Goal: Information Seeking & Learning: Learn about a topic

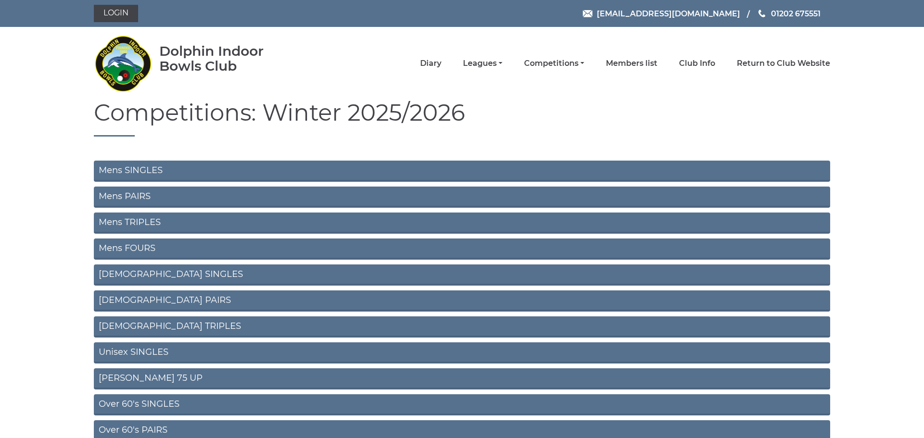
click at [138, 170] on link "Mens SINGLES" at bounding box center [462, 171] width 736 height 21
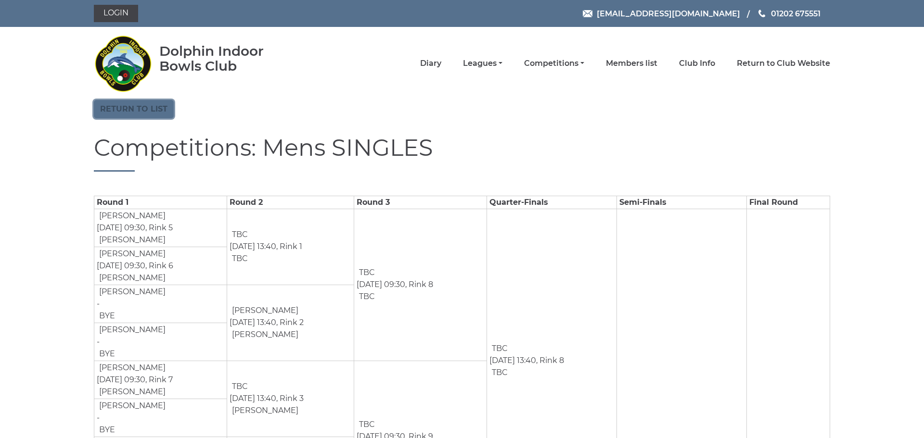
click at [146, 108] on link "Return to list" at bounding box center [134, 109] width 80 height 18
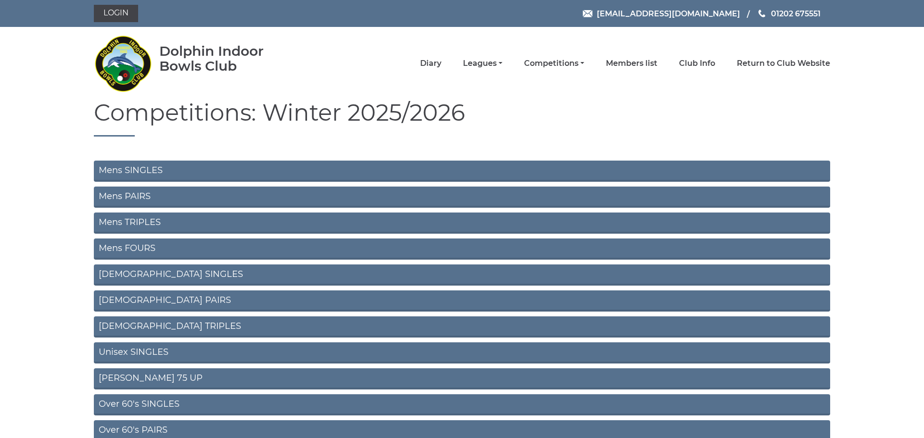
click at [133, 198] on link "Mens PAIRS" at bounding box center [462, 197] width 736 height 21
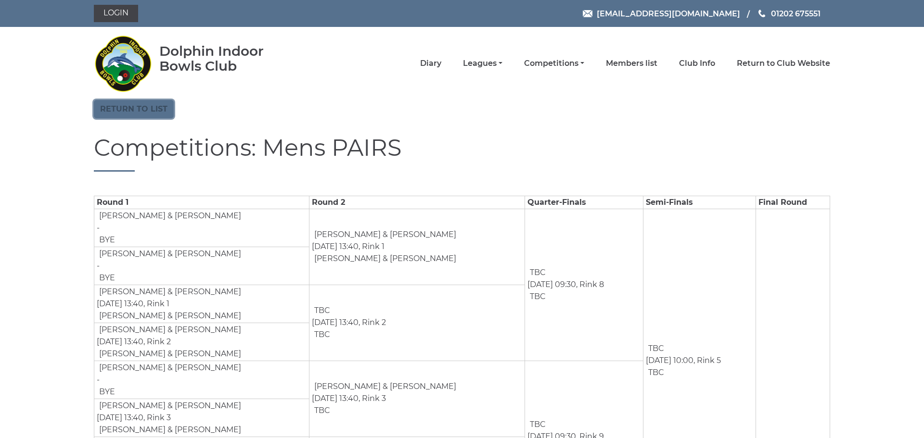
click at [133, 115] on link "Return to list" at bounding box center [134, 109] width 80 height 18
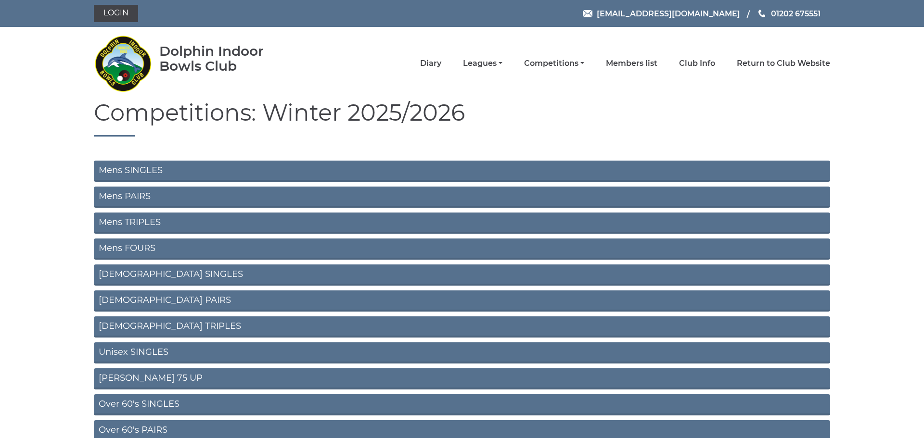
click at [141, 220] on link "Mens TRIPLES" at bounding box center [462, 223] width 736 height 21
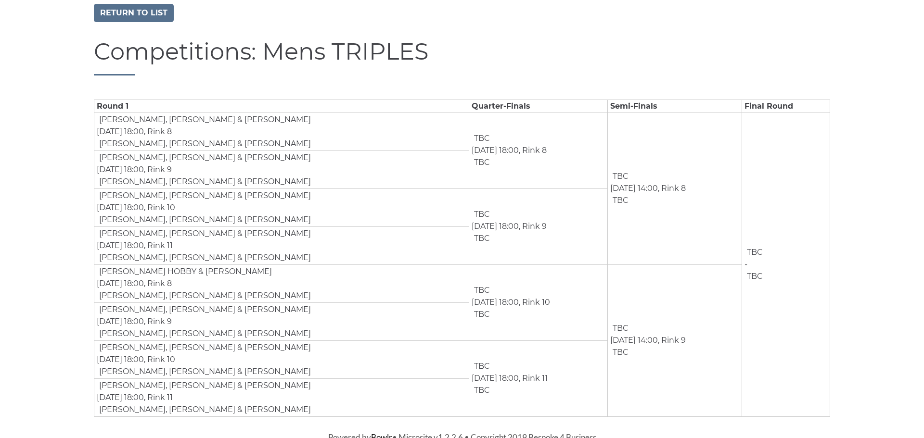
scroll to position [101, 0]
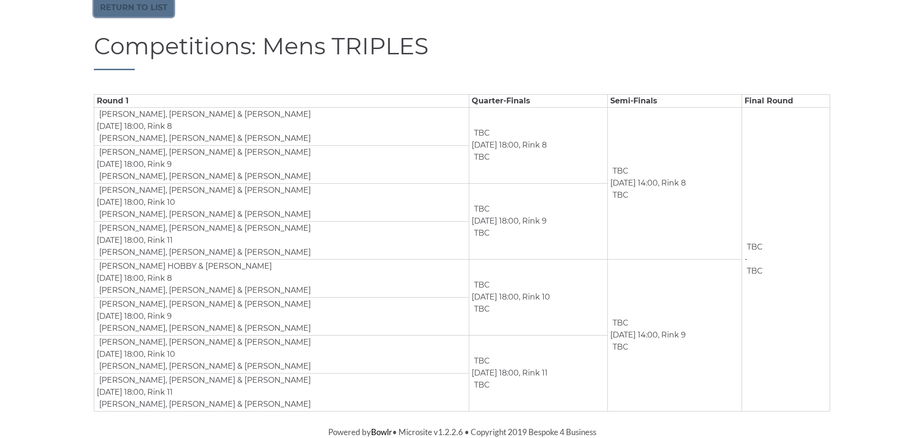
click at [137, 10] on link "Return to list" at bounding box center [134, 8] width 80 height 18
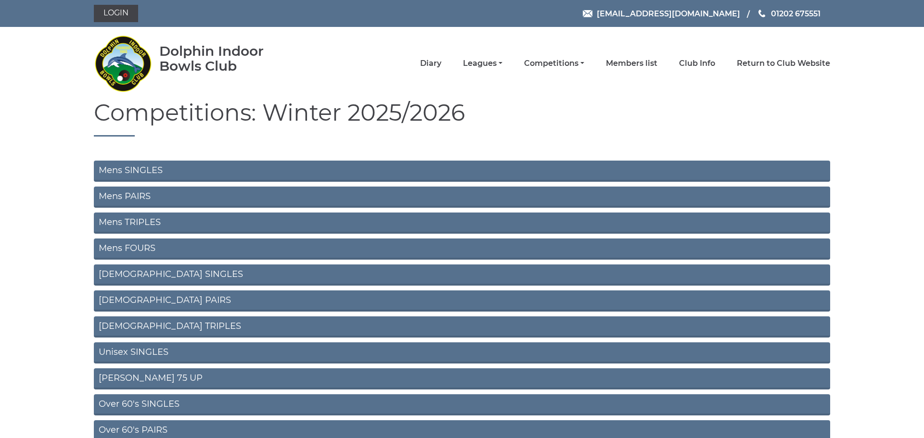
click at [140, 248] on link "Mens FOURS" at bounding box center [462, 249] width 736 height 21
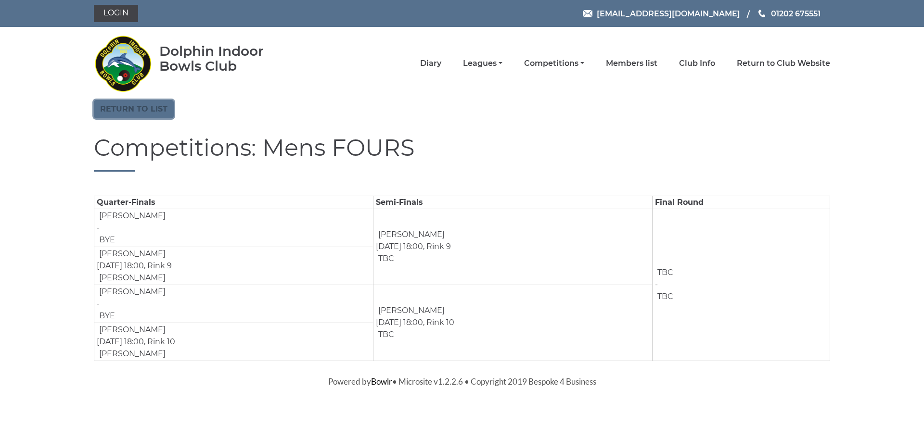
click at [111, 107] on link "Return to list" at bounding box center [134, 109] width 80 height 18
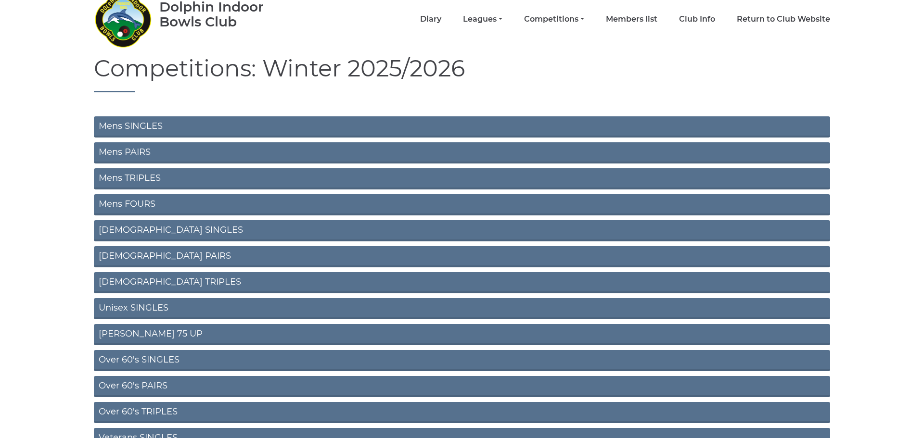
scroll to position [46, 0]
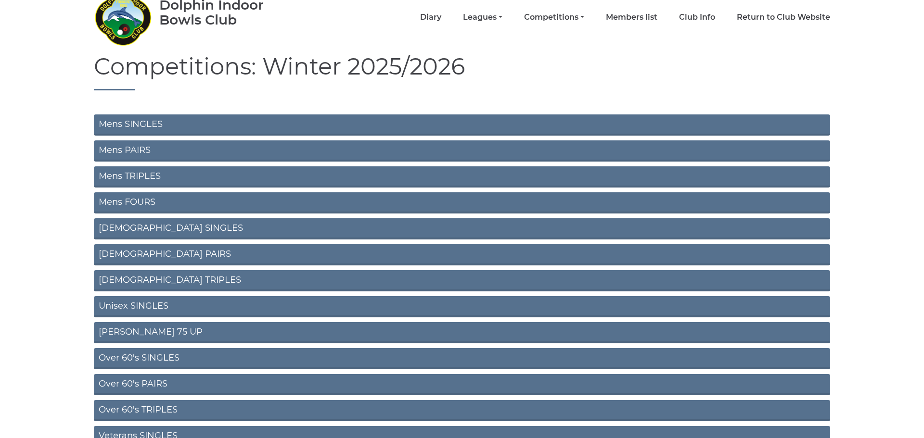
click at [150, 334] on link "[PERSON_NAME] 75 UP" at bounding box center [462, 332] width 736 height 21
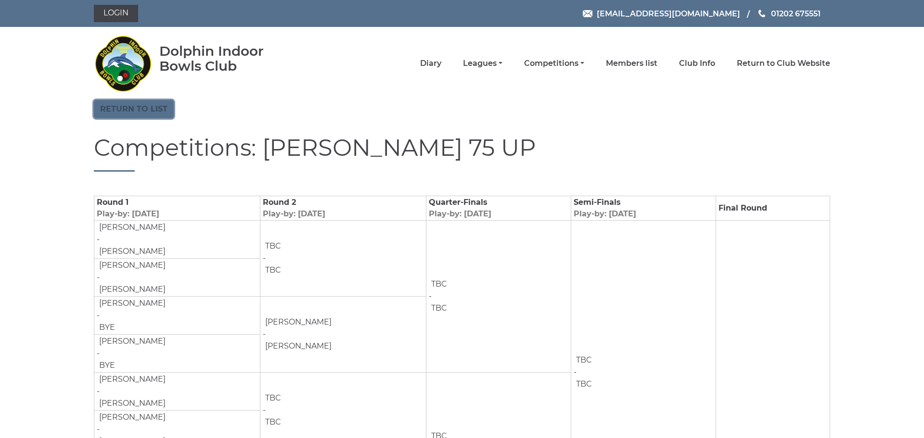
click at [137, 106] on link "Return to list" at bounding box center [134, 109] width 80 height 18
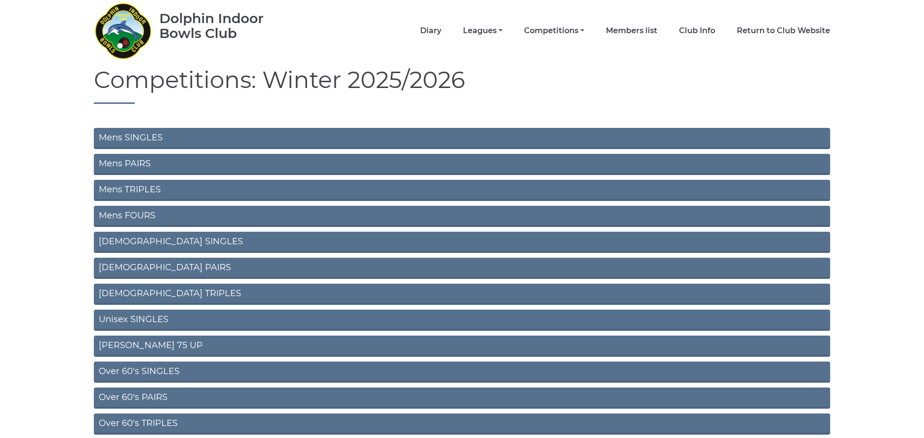
scroll to position [35, 0]
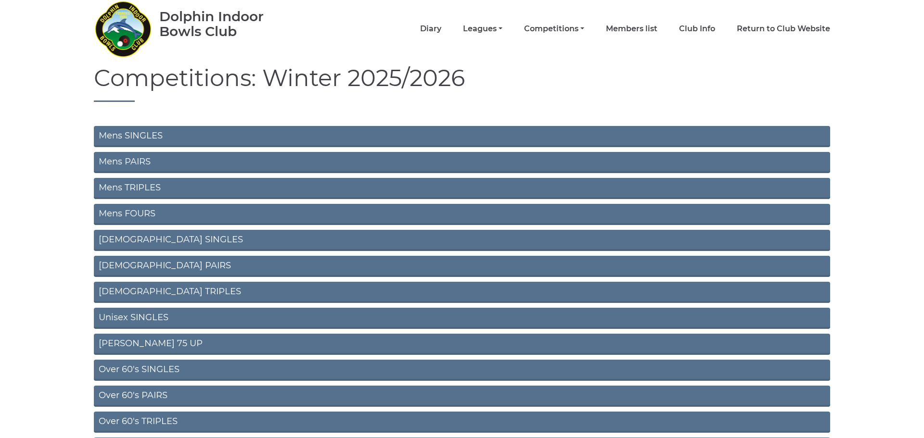
click at [147, 371] on link "Over 60's SINGLES" at bounding box center [462, 370] width 736 height 21
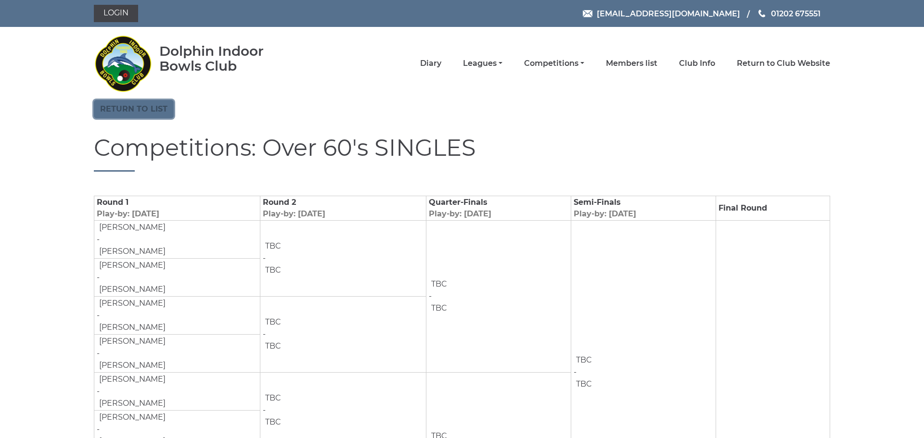
click at [138, 109] on link "Return to list" at bounding box center [134, 109] width 80 height 18
click at [138, 110] on link "Return to list" at bounding box center [134, 109] width 80 height 18
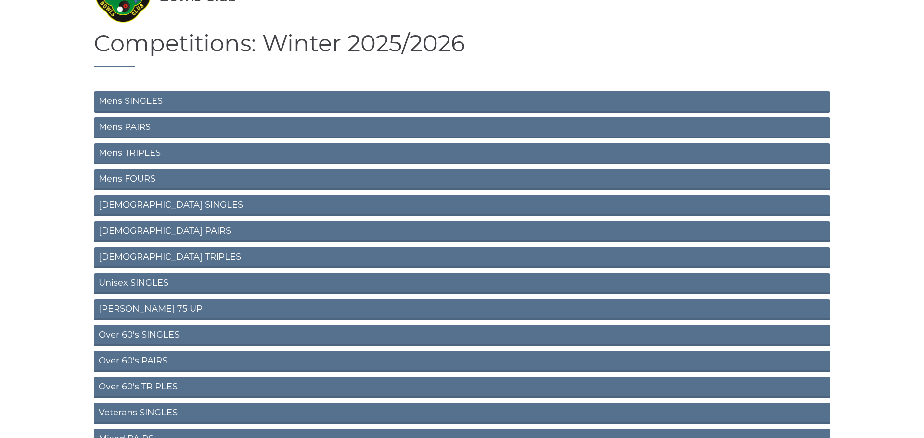
scroll to position [73, 0]
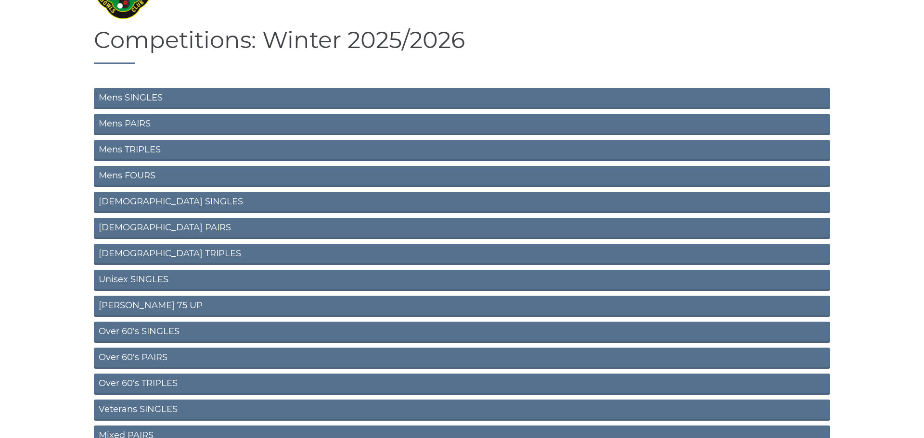
click at [143, 359] on link "Over 60's PAIRS" at bounding box center [462, 358] width 736 height 21
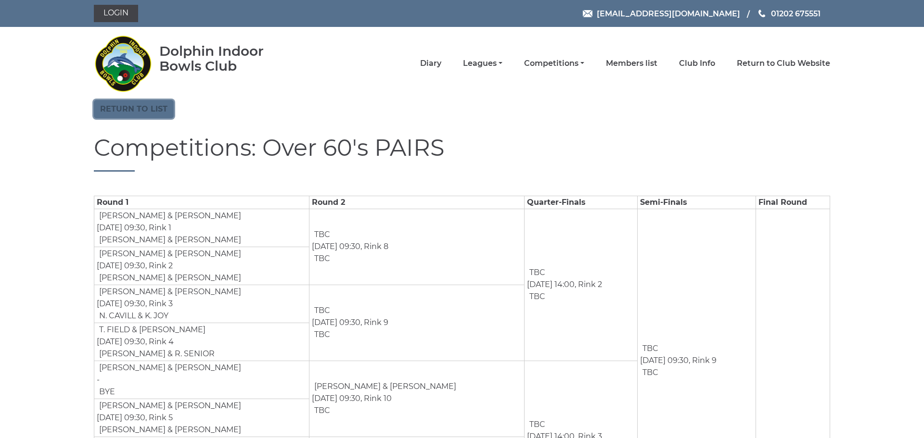
click at [132, 108] on link "Return to list" at bounding box center [134, 109] width 80 height 18
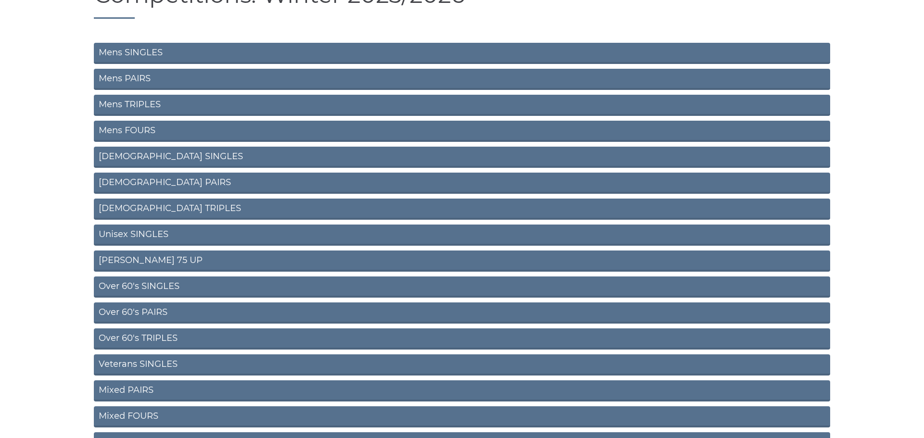
scroll to position [118, 0]
click at [160, 336] on link "Over 60's TRIPLES" at bounding box center [462, 338] width 736 height 21
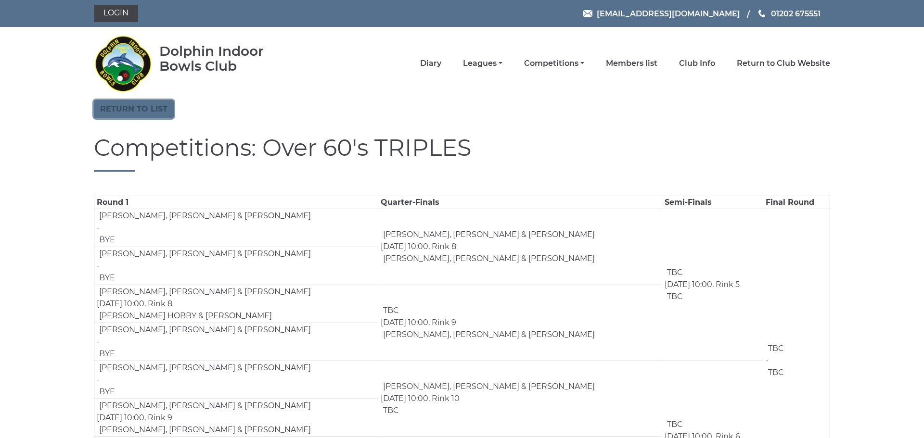
click at [147, 114] on link "Return to list" at bounding box center [134, 109] width 80 height 18
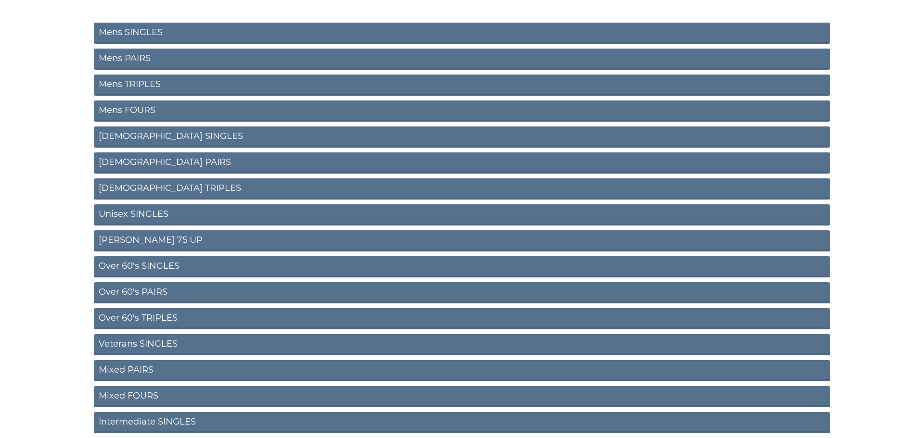
scroll to position [143, 0]
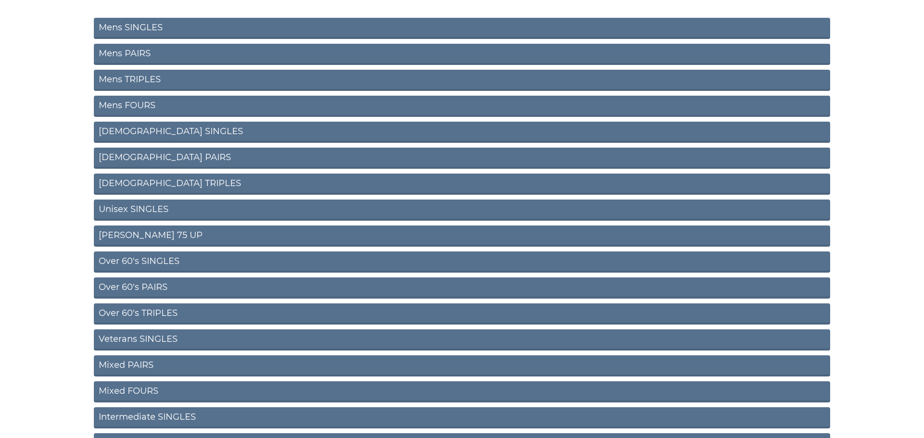
click at [158, 342] on link "Veterans SINGLES" at bounding box center [462, 339] width 736 height 21
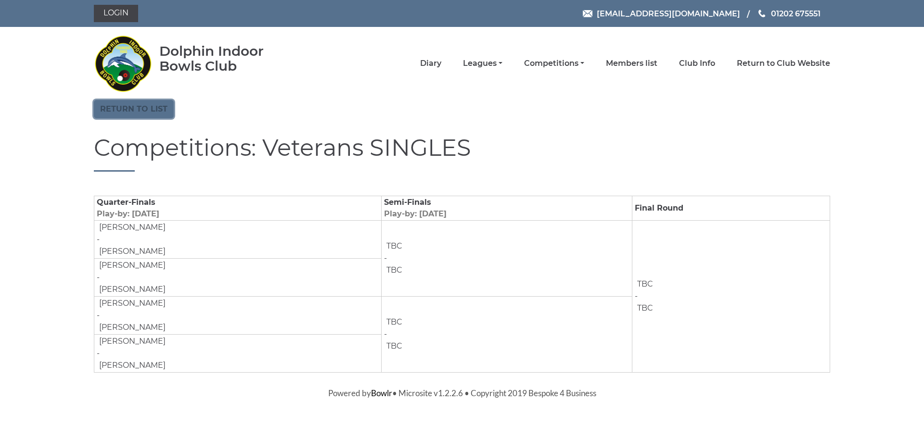
click at [109, 102] on link "Return to list" at bounding box center [134, 109] width 80 height 18
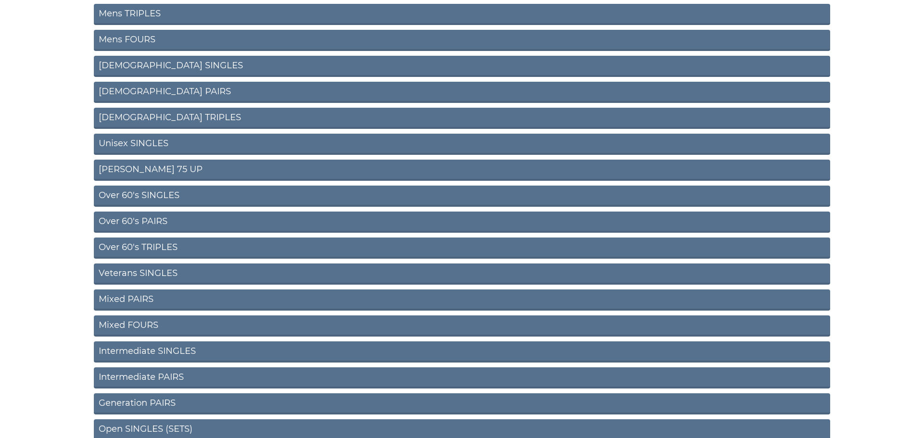
scroll to position [213, 0]
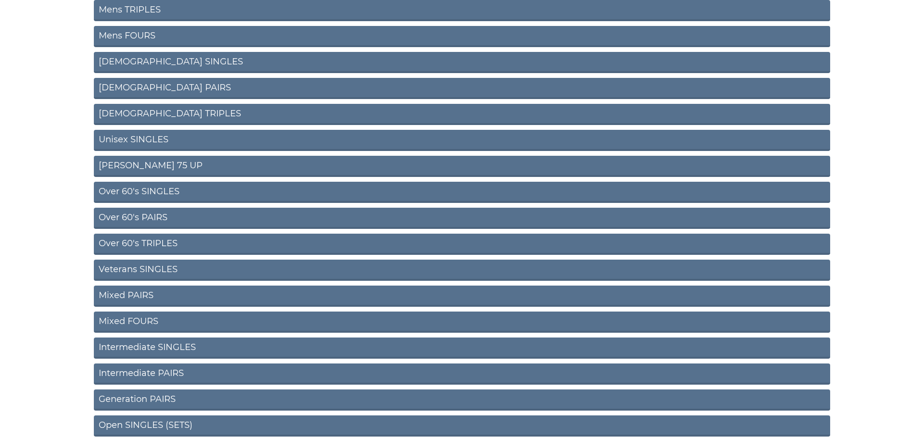
click at [165, 347] on link "Intermediate SINGLES" at bounding box center [462, 348] width 736 height 21
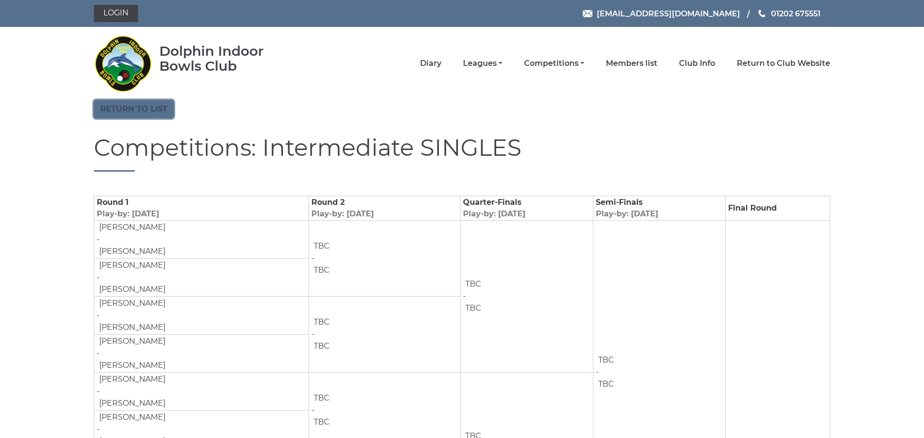
click at [151, 105] on link "Return to list" at bounding box center [134, 109] width 80 height 18
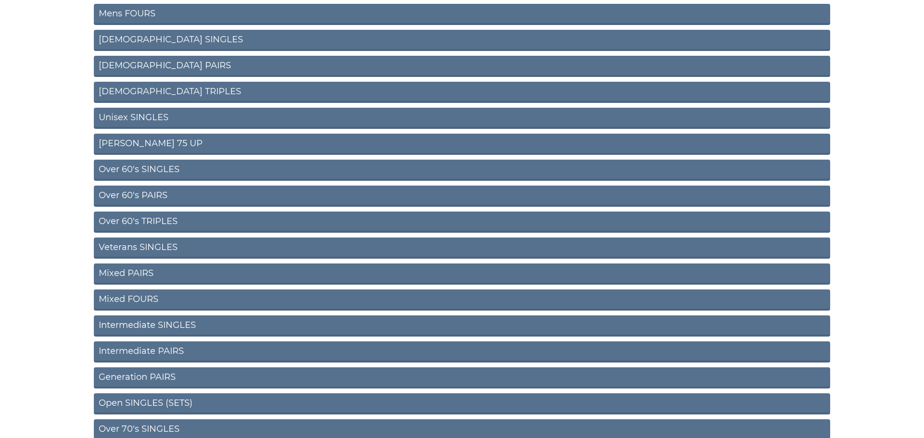
scroll to position [236, 0]
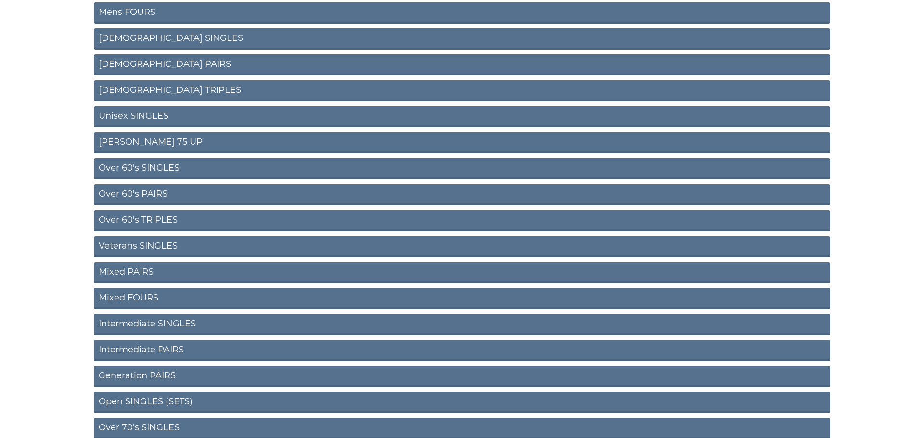
click at [163, 352] on link "Intermediate PAIRS" at bounding box center [462, 350] width 736 height 21
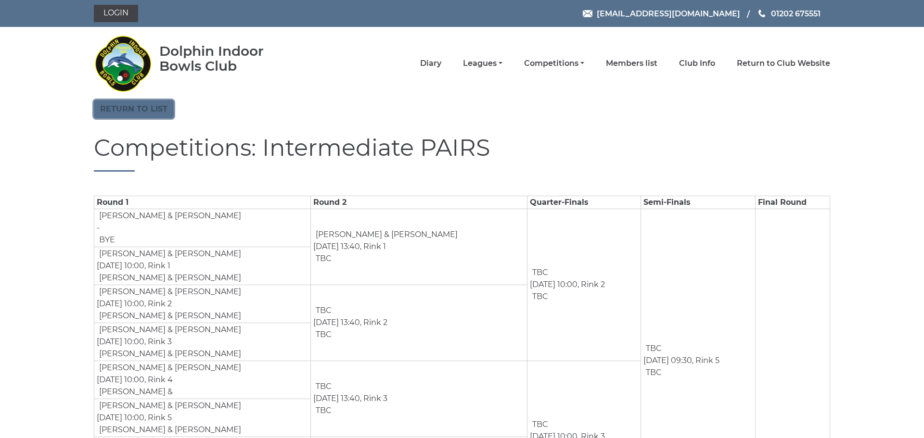
click at [132, 111] on link "Return to list" at bounding box center [134, 109] width 80 height 18
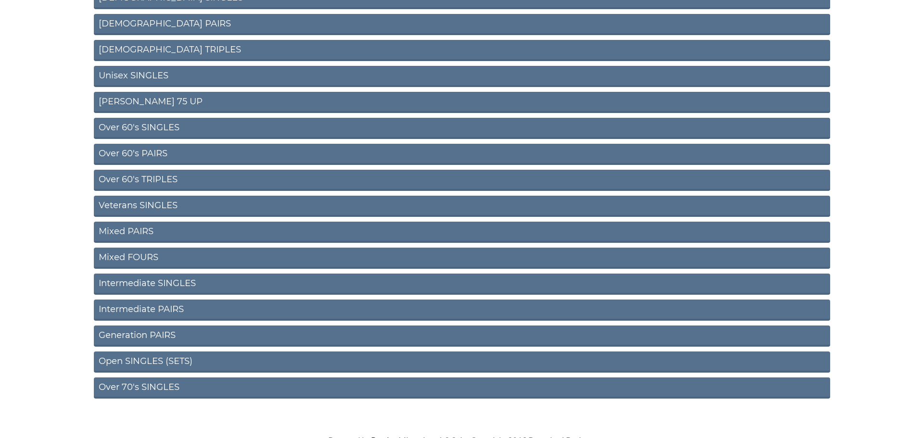
scroll to position [280, 0]
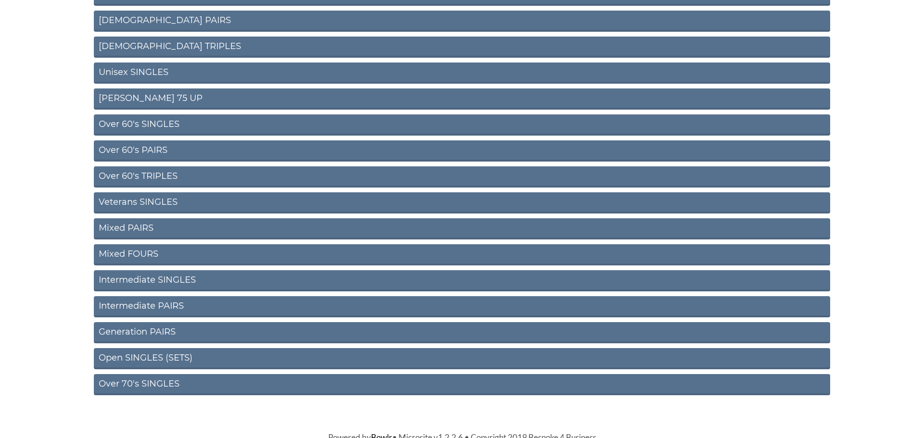
click at [158, 361] on link "Open SINGLES (SETS)" at bounding box center [462, 358] width 736 height 21
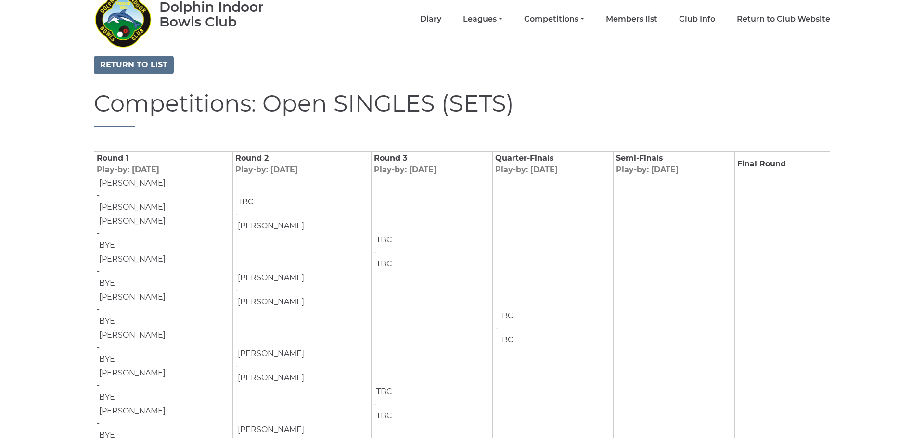
scroll to position [42, 0]
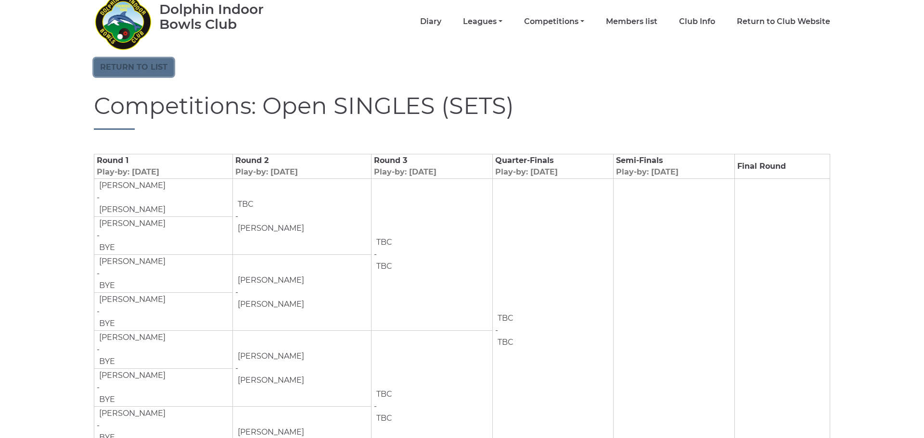
click at [132, 67] on link "Return to list" at bounding box center [134, 67] width 80 height 18
